Goal: Find specific page/section: Find specific page/section

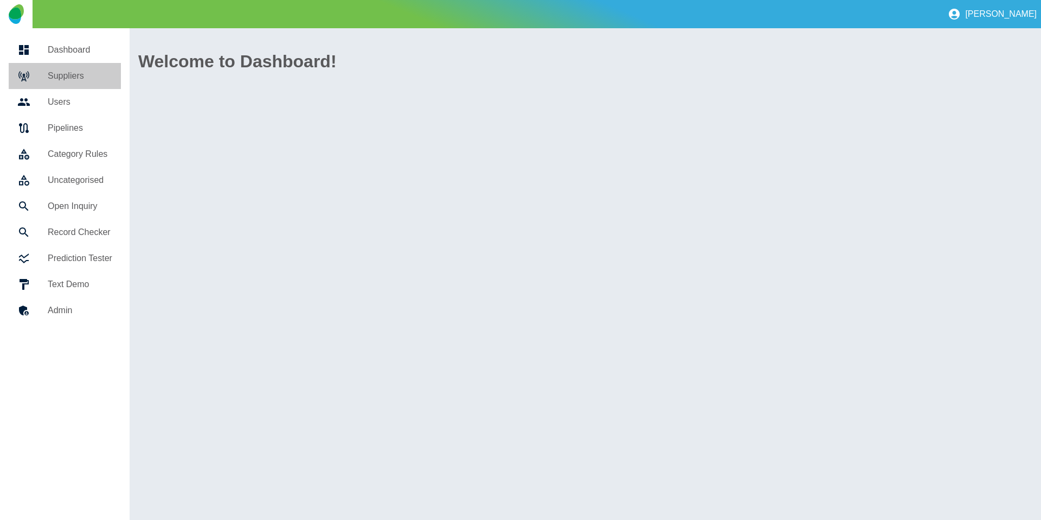
click at [63, 74] on h5 "Suppliers" at bounding box center [80, 75] width 65 height 13
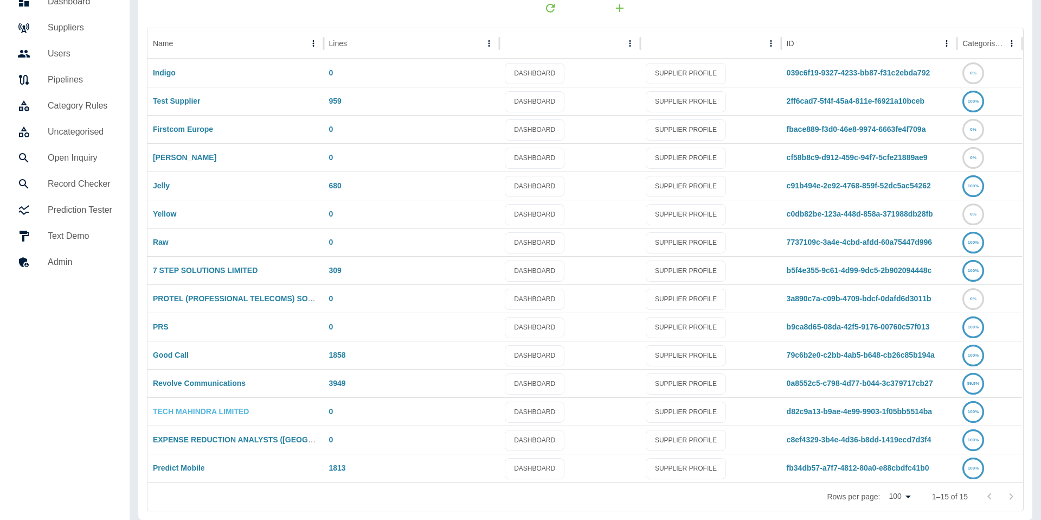
scroll to position [57, 0]
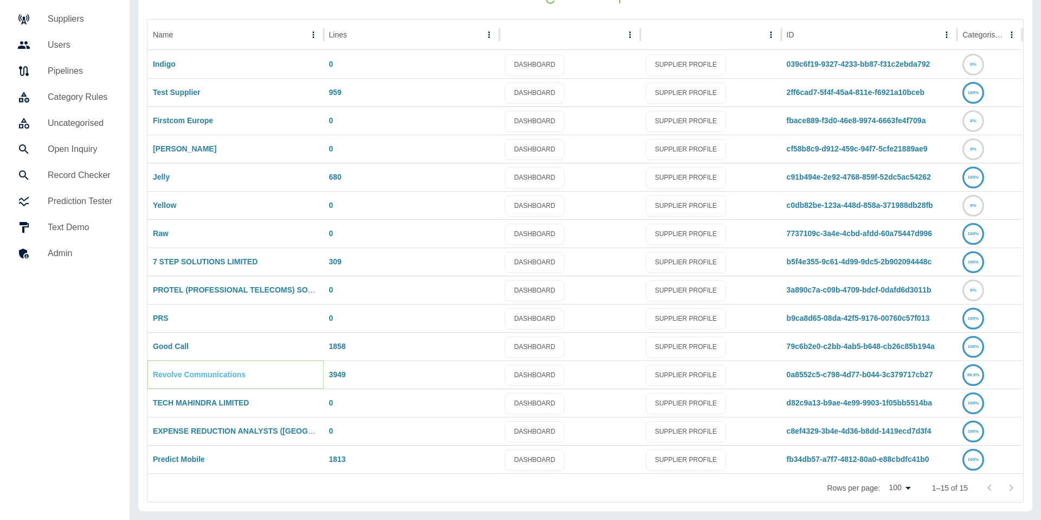
click at [215, 376] on link "Revolve Communications" at bounding box center [199, 374] width 93 height 9
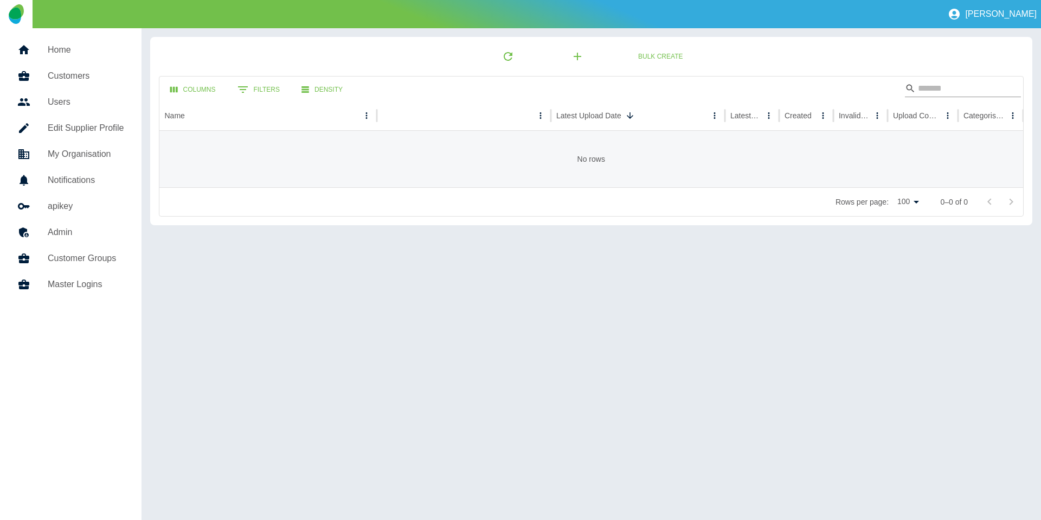
click at [964, 92] on input "Search" at bounding box center [961, 88] width 87 height 17
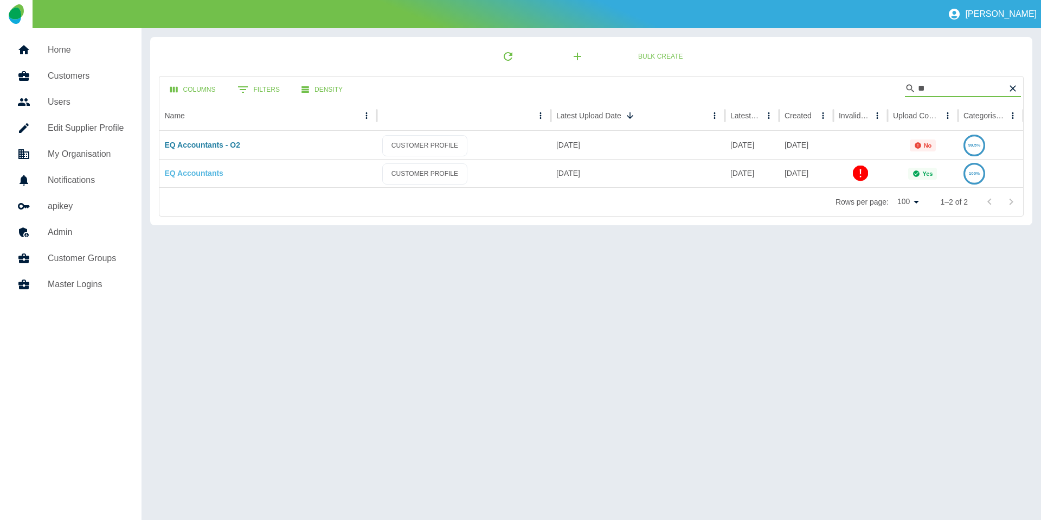
type input "**"
click at [190, 170] on link "EQ Accountants" at bounding box center [194, 173] width 59 height 9
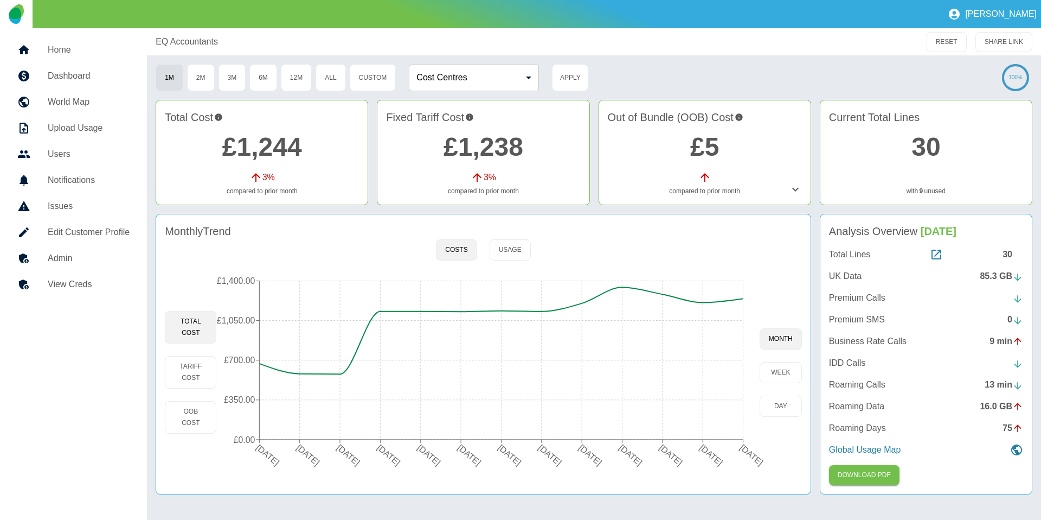
click at [750, 236] on div "Monthly Trend" at bounding box center [483, 231] width 637 height 16
